Goal: Find specific page/section: Find specific page/section

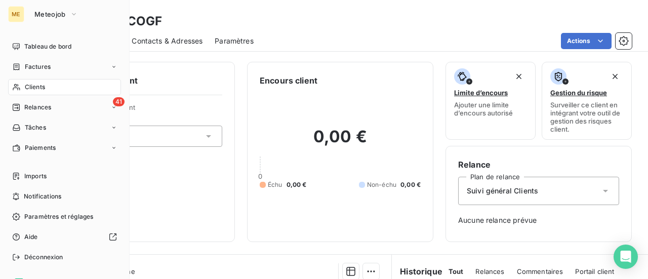
click at [32, 88] on span "Clients" at bounding box center [35, 87] width 20 height 9
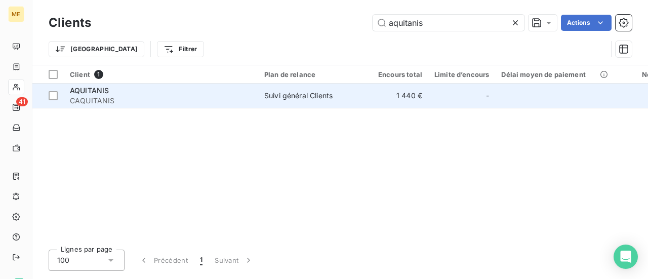
type input "aquitanis"
click at [161, 95] on div "AQUITANIS" at bounding box center [161, 91] width 182 height 10
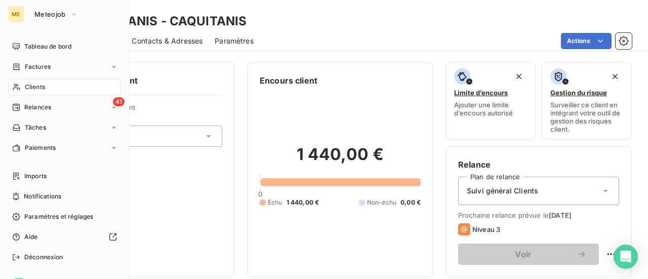
click at [32, 88] on span "Clients" at bounding box center [35, 87] width 20 height 9
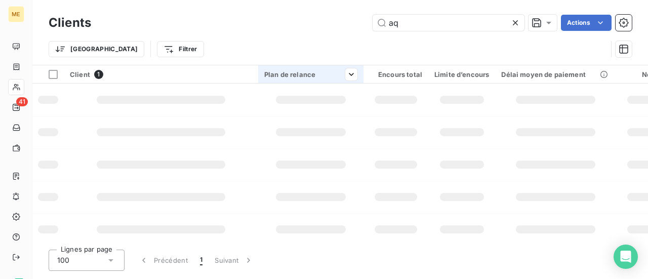
type input "a"
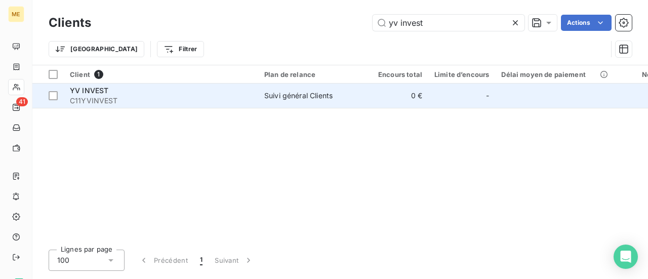
type input "yv invest"
click at [85, 105] on span "C11YVINVEST" at bounding box center [161, 101] width 182 height 10
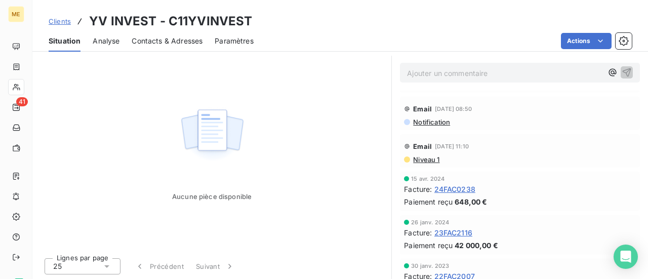
scroll to position [70, 0]
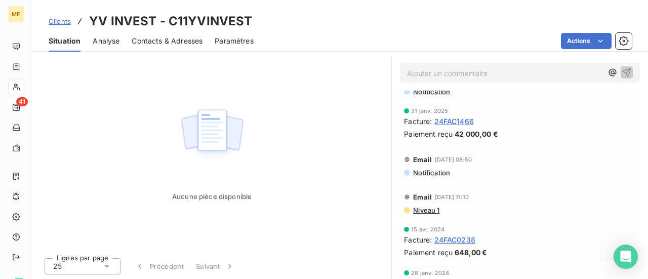
click at [452, 122] on span "24FAC1466" at bounding box center [453, 121] width 39 height 11
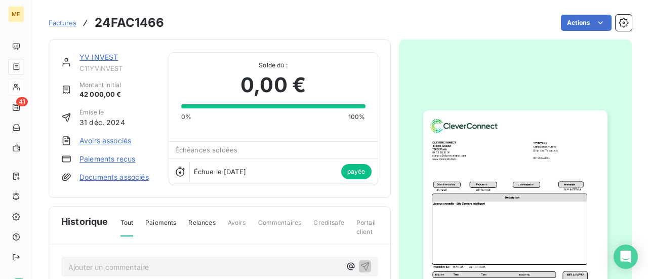
click at [480, 161] on img "button" at bounding box center [515, 240] width 184 height 260
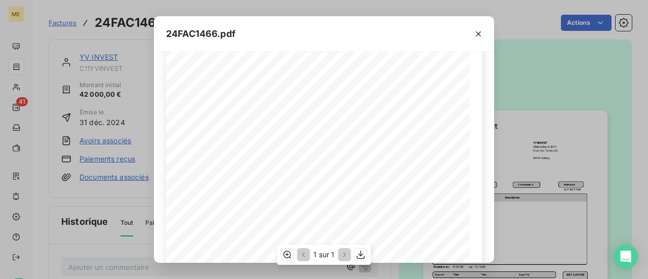
scroll to position [203, 0]
click at [476, 33] on icon "button" at bounding box center [478, 34] width 10 height 10
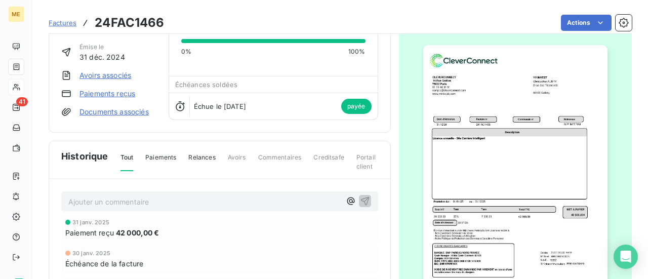
scroll to position [153, 0]
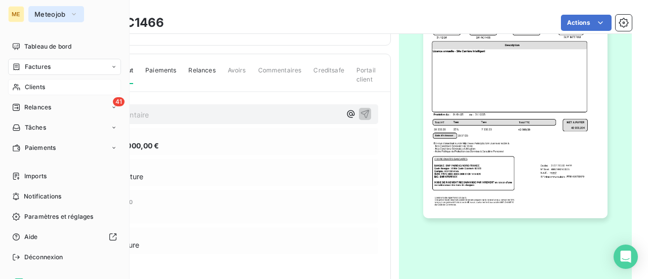
click at [60, 20] on button "Meteojob" at bounding box center [56, 14] width 56 height 16
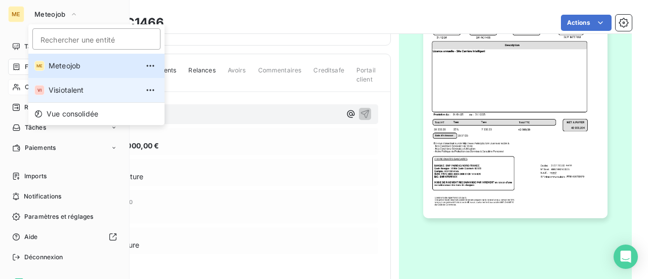
click at [65, 96] on li "VI Visiotalent" at bounding box center [96, 90] width 136 height 24
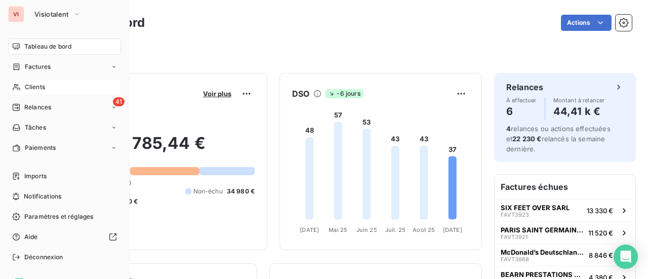
click at [33, 91] on span "Clients" at bounding box center [35, 87] width 20 height 9
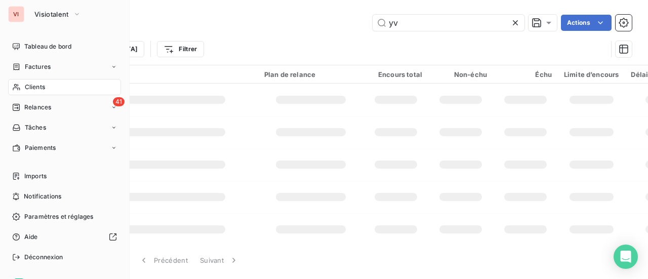
type input "y"
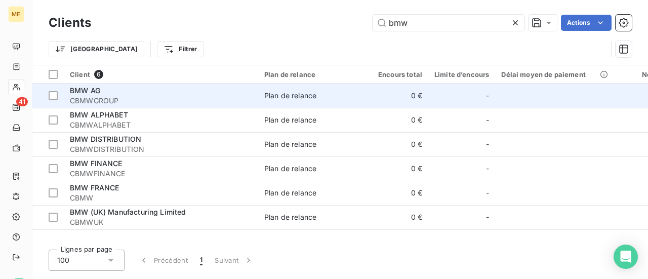
type input "bmw"
click at [185, 100] on span "CBMWGROUP" at bounding box center [161, 101] width 182 height 10
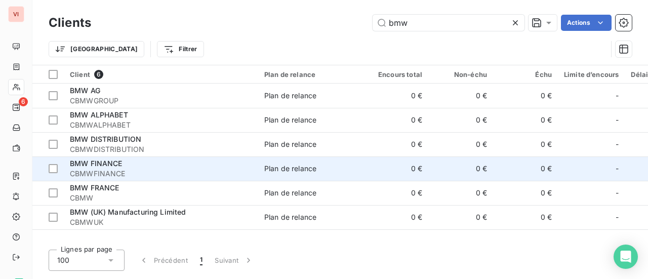
click at [174, 171] on span "CBMWFINANCE" at bounding box center [161, 174] width 182 height 10
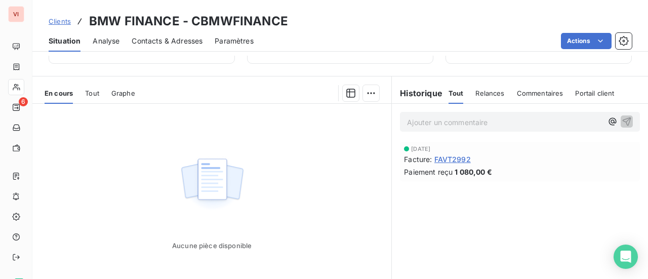
scroll to position [203, 0]
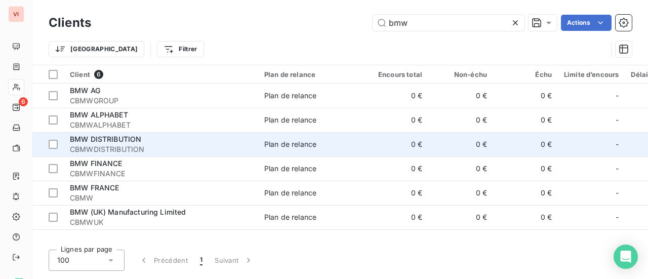
click at [137, 143] on div "BMW DISTRIBUTION" at bounding box center [161, 139] width 182 height 10
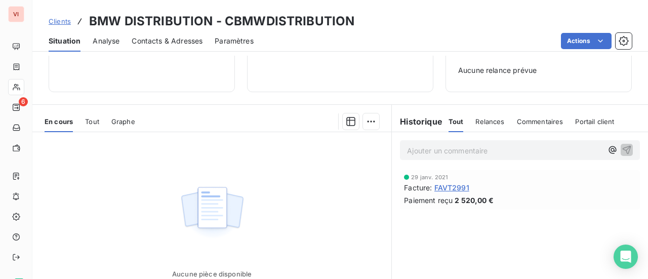
scroll to position [152, 0]
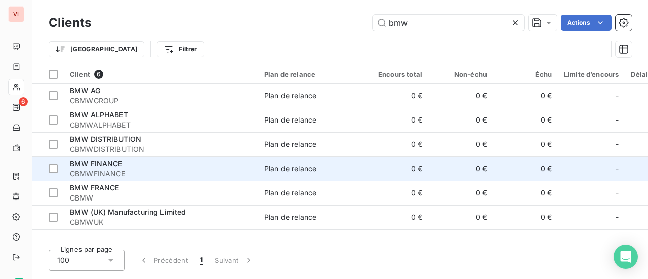
click at [143, 171] on span "CBMWFINANCE" at bounding box center [161, 174] width 182 height 10
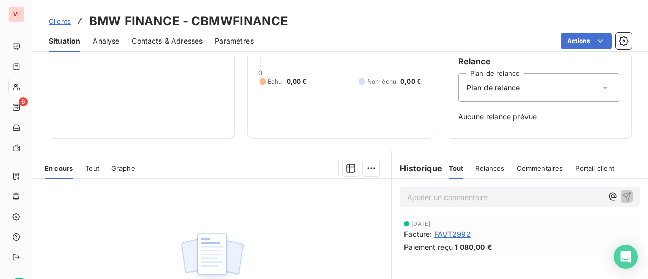
scroll to position [152, 0]
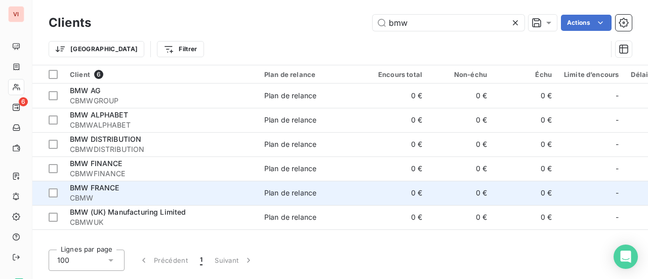
click at [152, 186] on div "BMW FRANCE" at bounding box center [161, 188] width 182 height 10
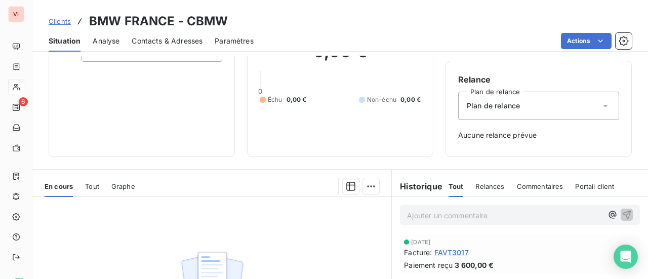
scroll to position [101, 0]
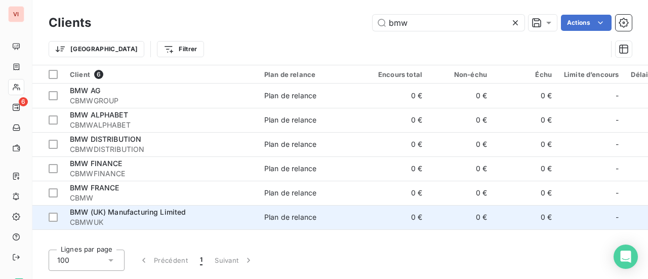
click at [139, 219] on span "CBMWUK" at bounding box center [161, 222] width 182 height 10
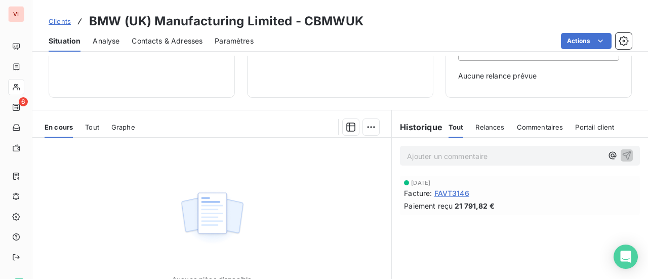
scroll to position [152, 0]
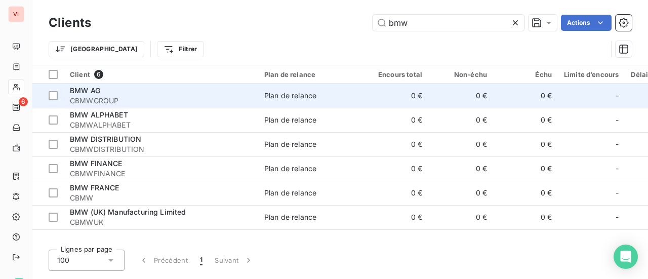
click at [124, 94] on div "BMW AG" at bounding box center [161, 91] width 182 height 10
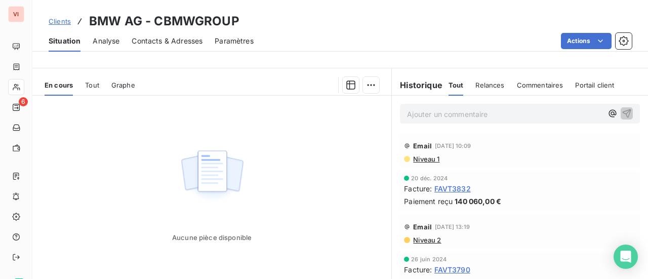
scroll to position [203, 0]
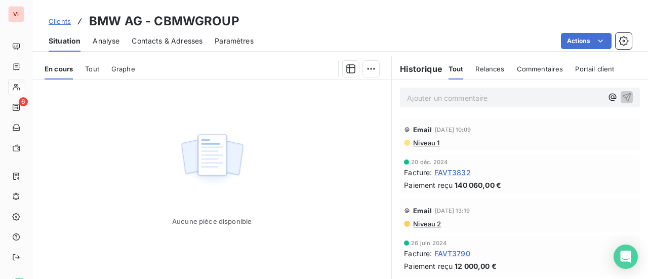
click at [452, 173] on span "FAVT3832" at bounding box center [452, 172] width 36 height 11
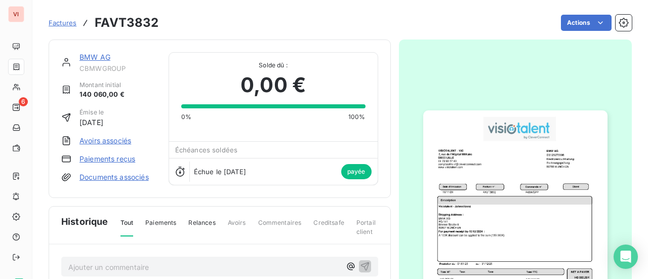
click at [508, 217] on img "button" at bounding box center [515, 240] width 184 height 260
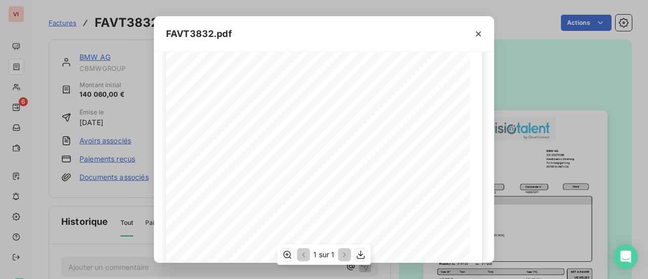
scroll to position [101, 0]
click at [477, 33] on icon "button" at bounding box center [478, 34] width 10 height 10
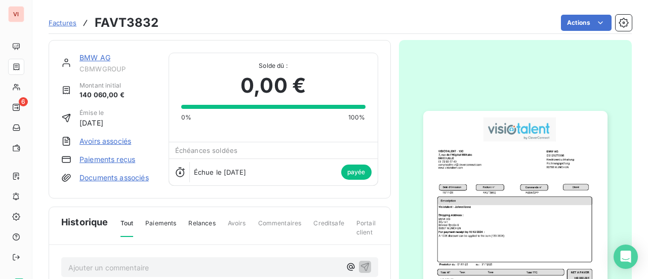
scroll to position [51, 0]
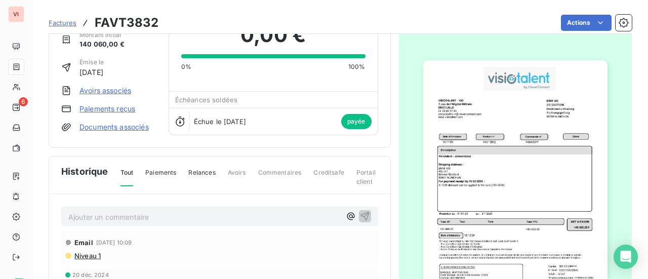
click at [521, 194] on img "button" at bounding box center [515, 190] width 184 height 260
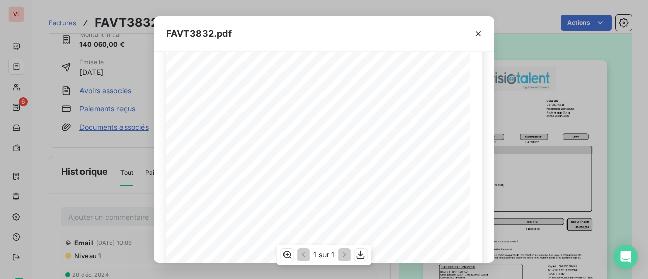
scroll to position [152, 0]
click at [481, 37] on icon "button" at bounding box center [478, 34] width 10 height 10
